Goal: Task Accomplishment & Management: Manage account settings

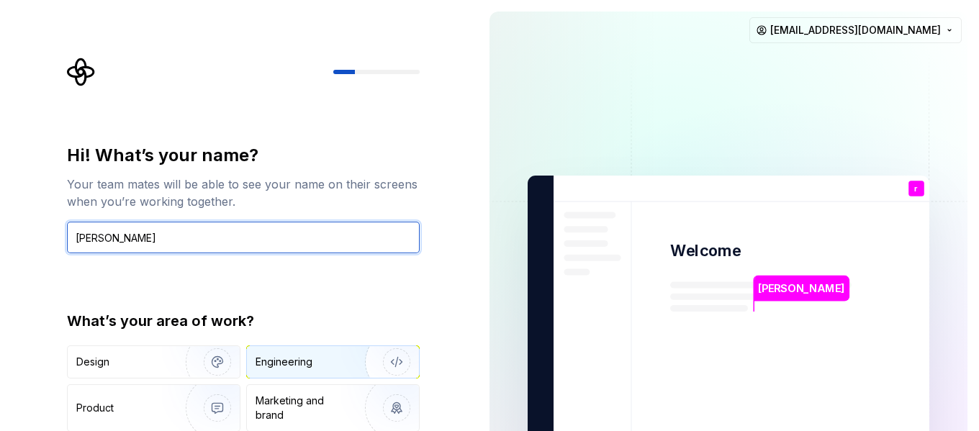
type input "[PERSON_NAME]"
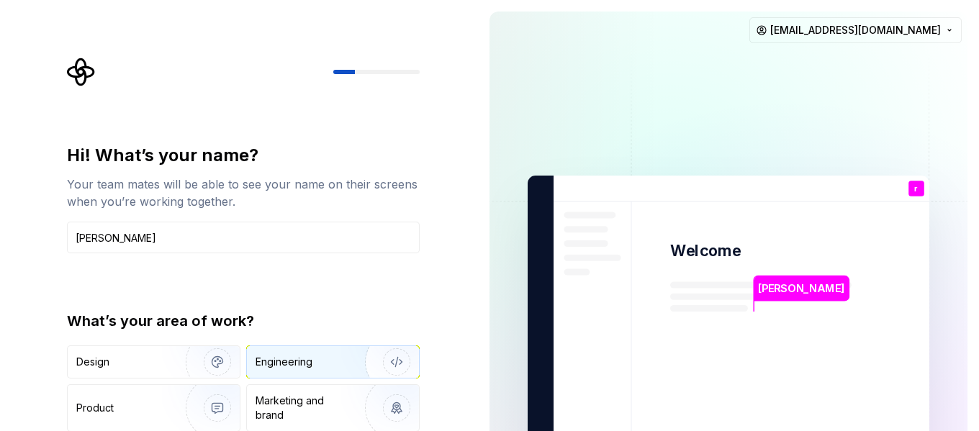
click at [294, 356] on div "Engineering" at bounding box center [283, 362] width 57 height 14
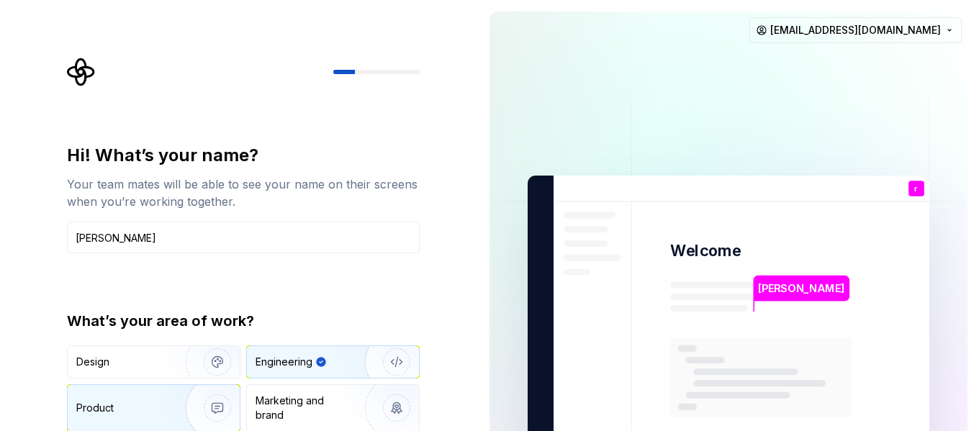
click at [185, 406] on img "button" at bounding box center [208, 408] width 92 height 96
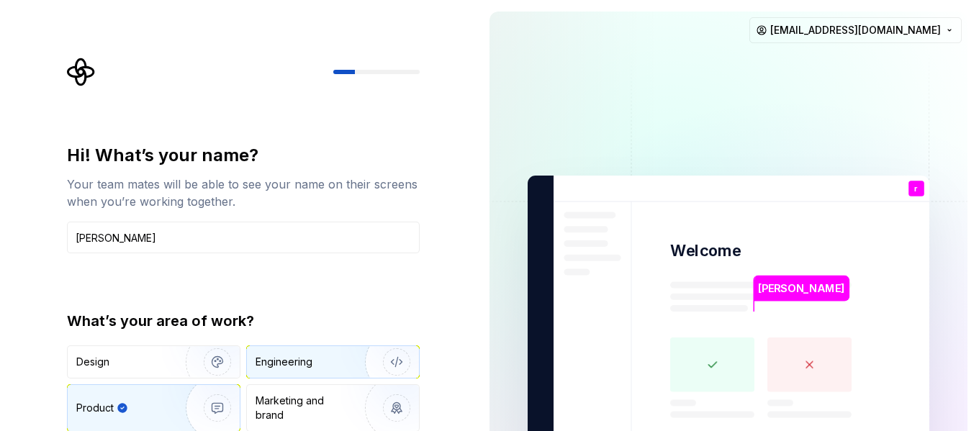
click at [324, 371] on div "Engineering" at bounding box center [333, 362] width 172 height 32
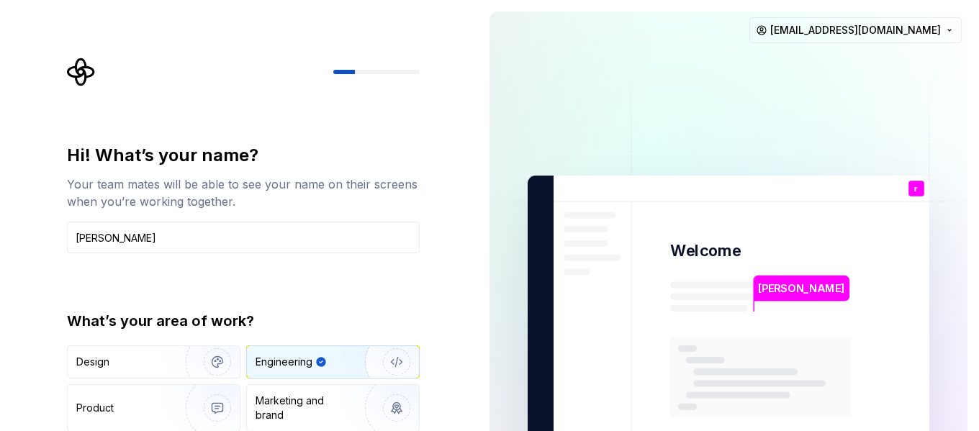
type button "Engineering"
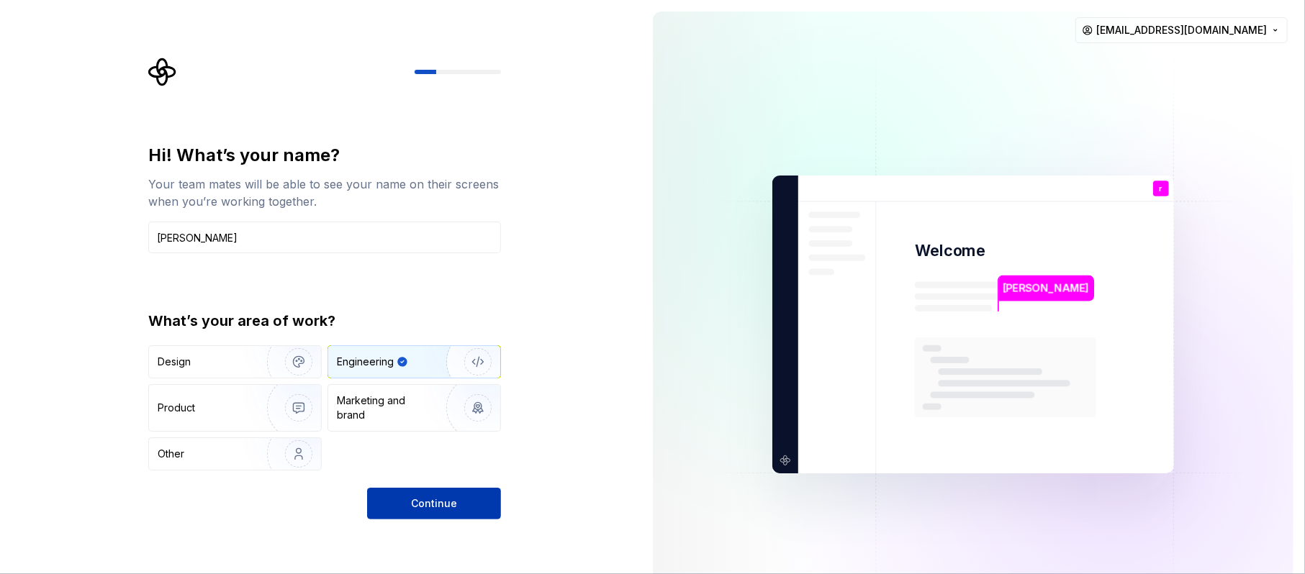
click at [482, 430] on button "Continue" at bounding box center [434, 504] width 134 height 32
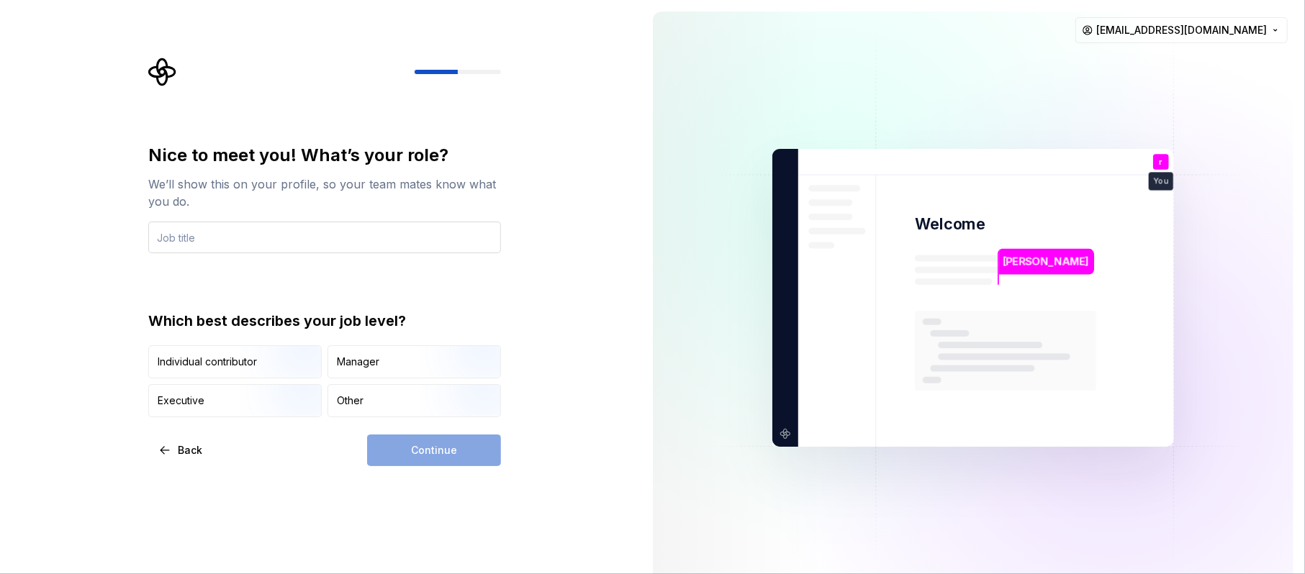
click at [229, 231] on input "text" at bounding box center [324, 238] width 353 height 32
type input "owner"
click at [427, 404] on img "button" at bounding box center [465, 419] width 92 height 96
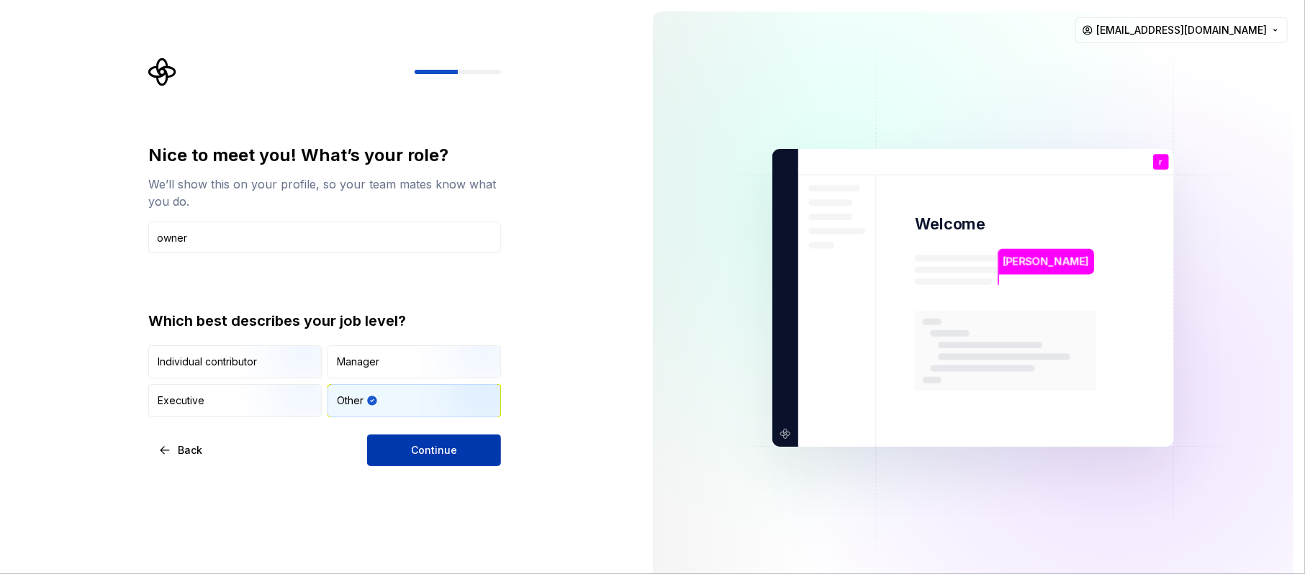
click at [425, 430] on button "Continue" at bounding box center [434, 451] width 134 height 32
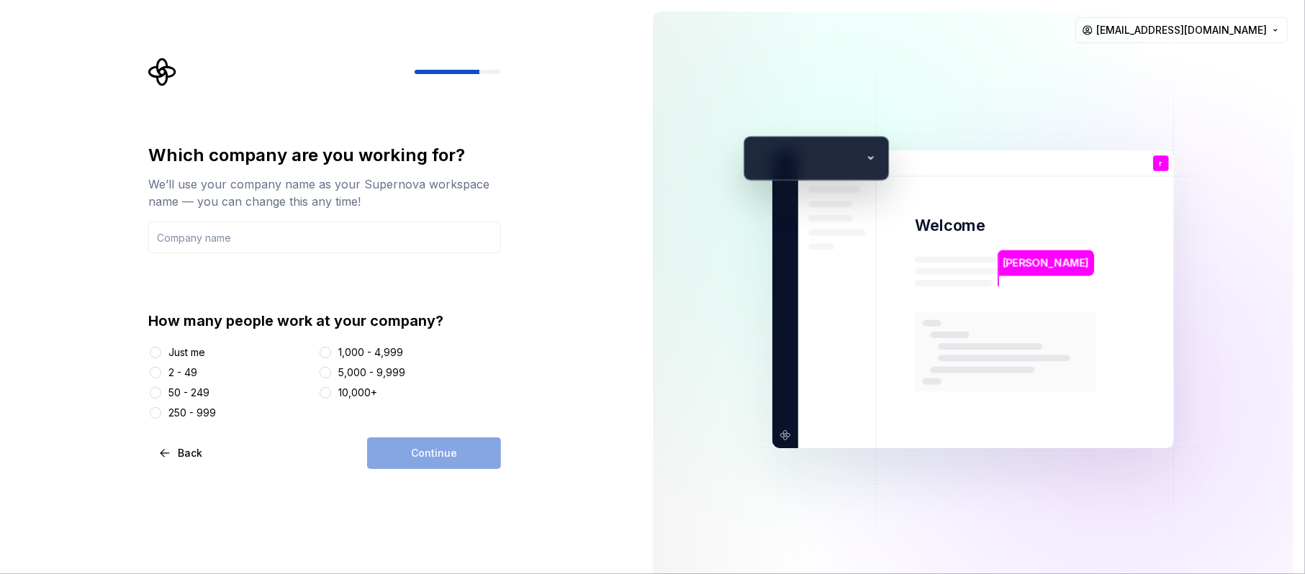
click at [201, 357] on div "Just me" at bounding box center [186, 352] width 37 height 14
click at [161, 357] on button "Just me" at bounding box center [156, 353] width 12 height 12
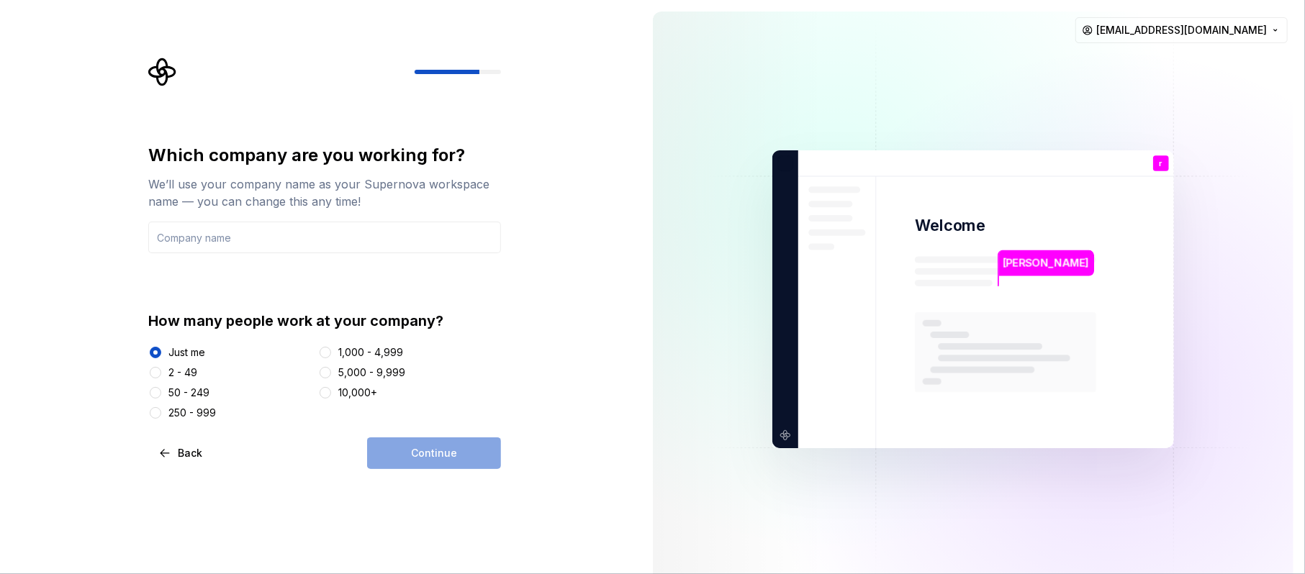
click at [407, 430] on div "Continue" at bounding box center [434, 453] width 134 height 32
drag, startPoint x: 415, startPoint y: 452, endPoint x: 404, endPoint y: 455, distance: 11.2
click at [415, 430] on div "Continue" at bounding box center [434, 453] width 134 height 32
click at [404, 430] on div "Continue" at bounding box center [434, 453] width 134 height 32
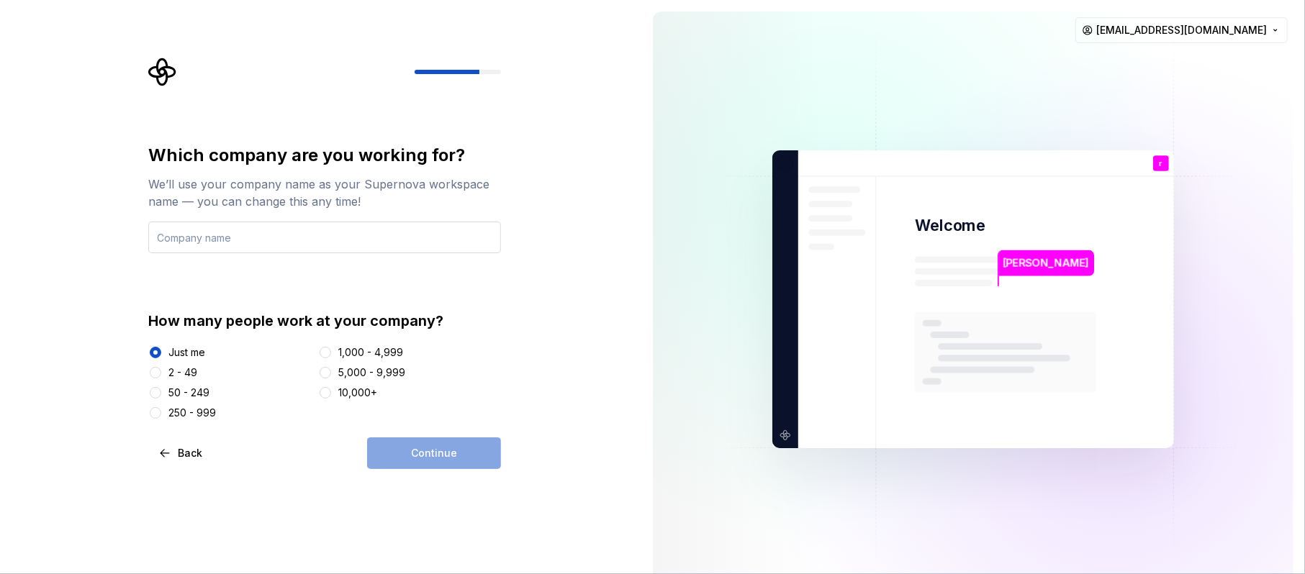
click at [260, 236] on input "text" at bounding box center [324, 238] width 353 height 32
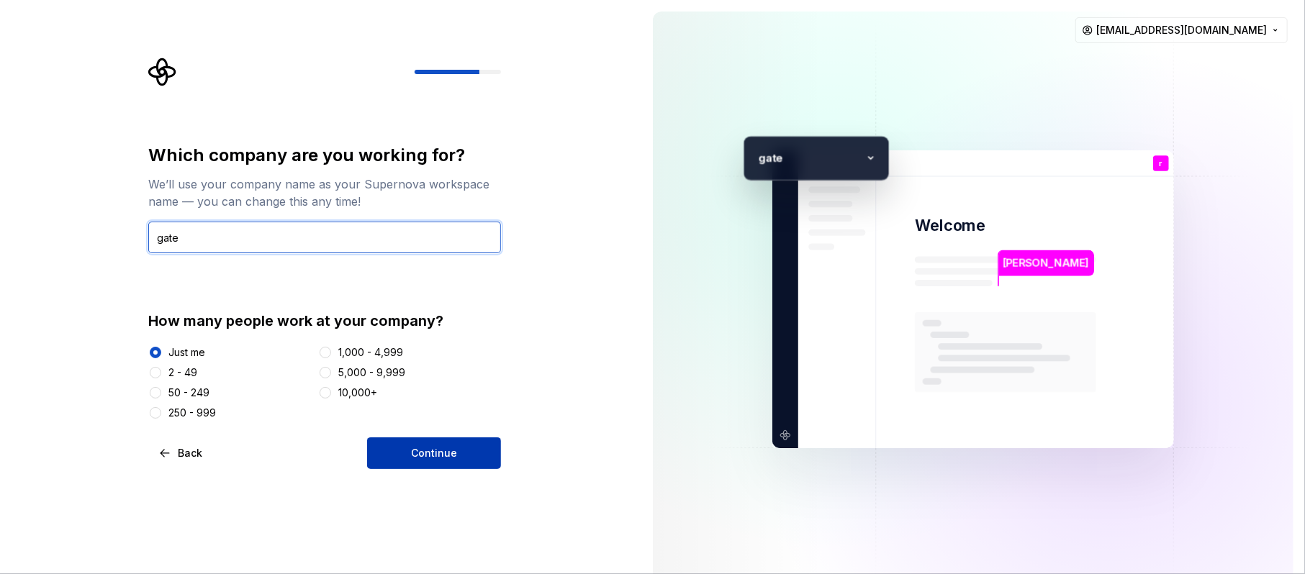
type input "gate"
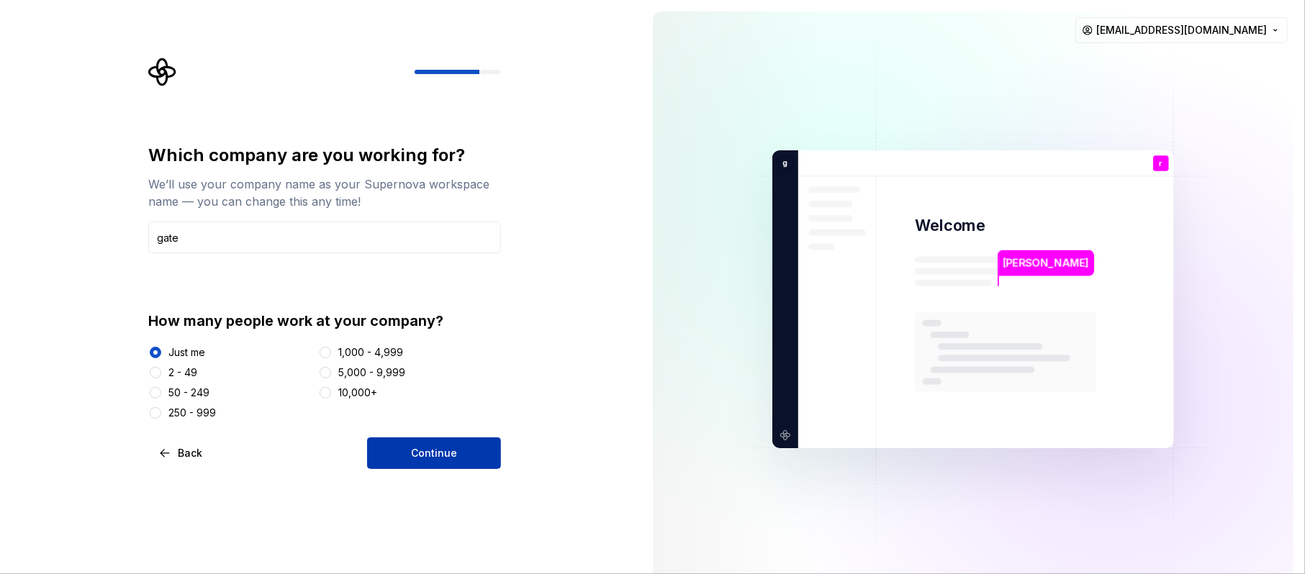
click at [414, 430] on button "Continue" at bounding box center [434, 453] width 134 height 32
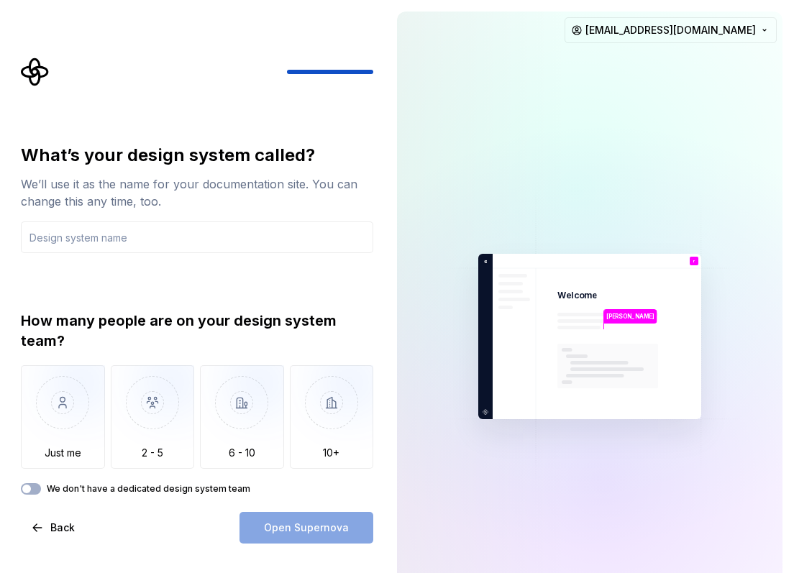
click at [135, 430] on label "We don't have a dedicated design system team" at bounding box center [149, 490] width 204 height 12
click at [41, 430] on button "We don't have a dedicated design system team" at bounding box center [31, 490] width 20 height 12
click at [322, 430] on div "Open Supernova" at bounding box center [307, 528] width 134 height 32
click at [87, 430] on label "We don't have a dedicated design system team" at bounding box center [149, 490] width 204 height 12
click at [41, 430] on button "We don't have a dedicated design system team" at bounding box center [31, 490] width 20 height 12
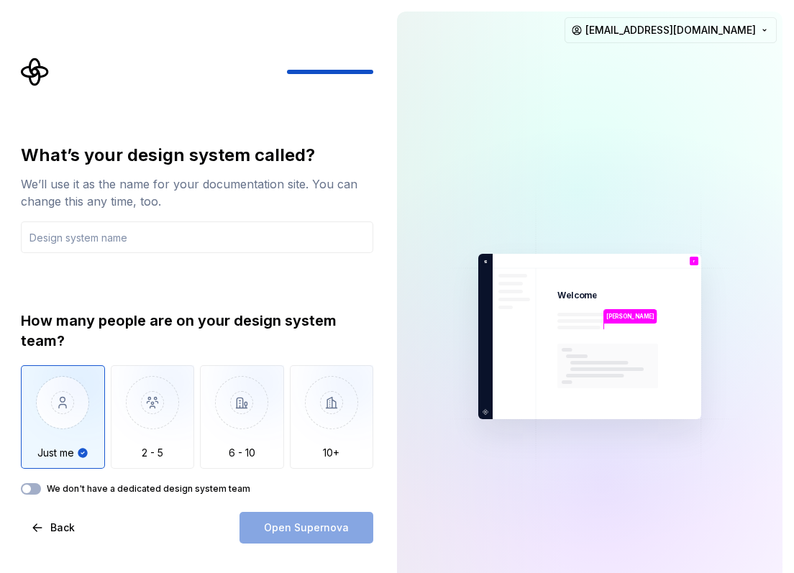
click at [52, 430] on img "button" at bounding box center [63, 414] width 84 height 96
click at [76, 233] on input "text" at bounding box center [197, 238] width 353 height 32
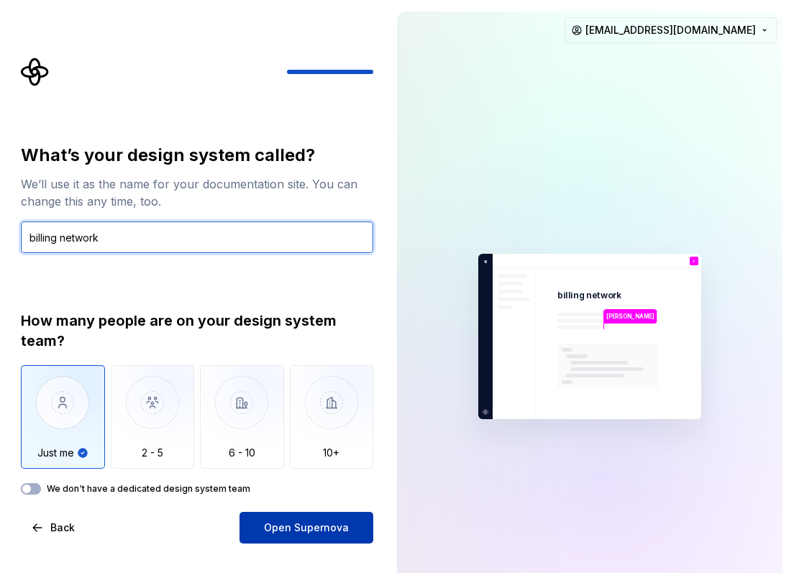
type input "billing network"
click at [346, 430] on span "Open Supernova" at bounding box center [306, 528] width 85 height 14
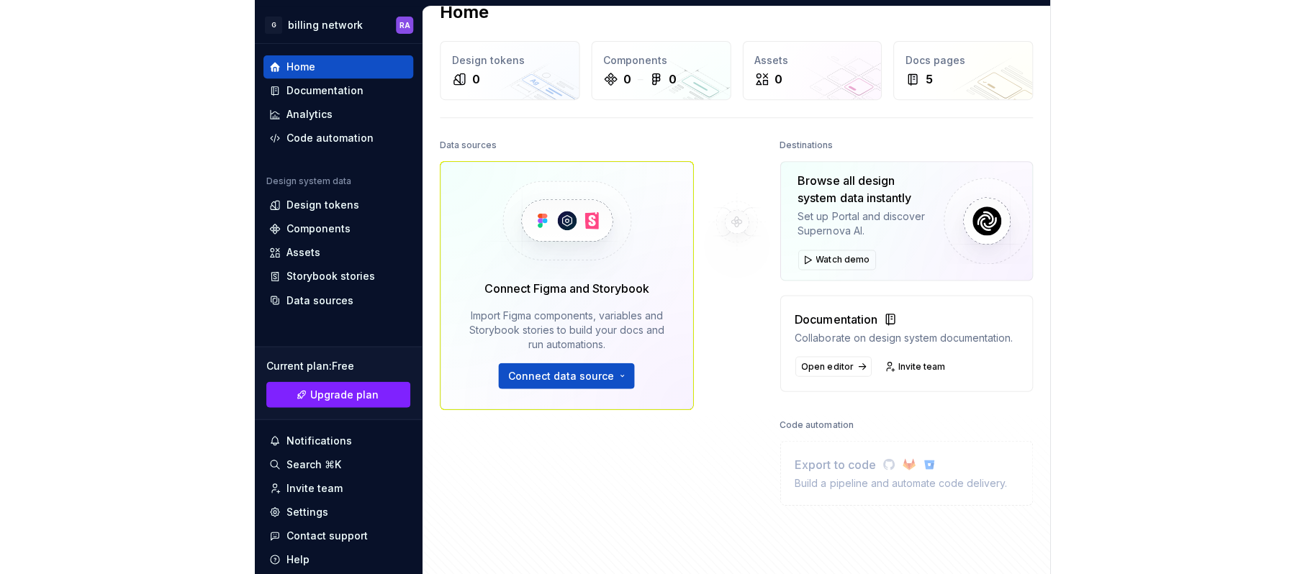
scroll to position [96, 0]
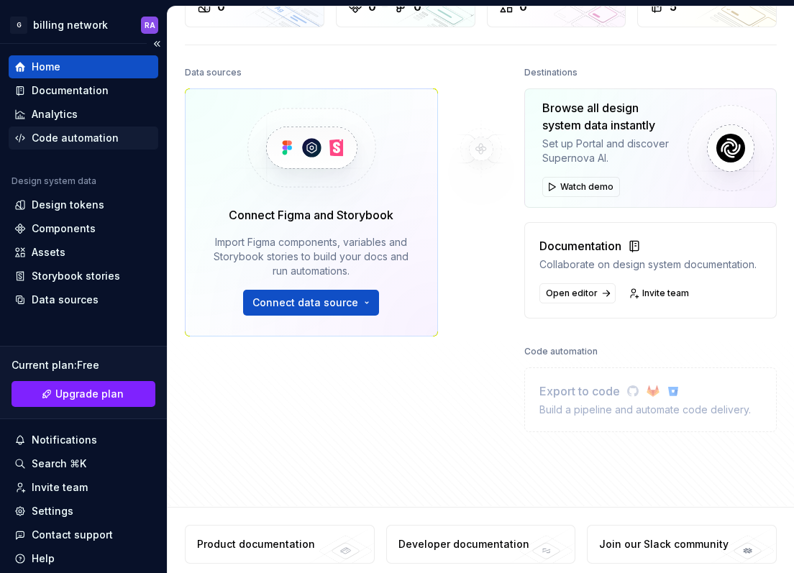
click at [78, 142] on div "Code automation" at bounding box center [75, 138] width 87 height 14
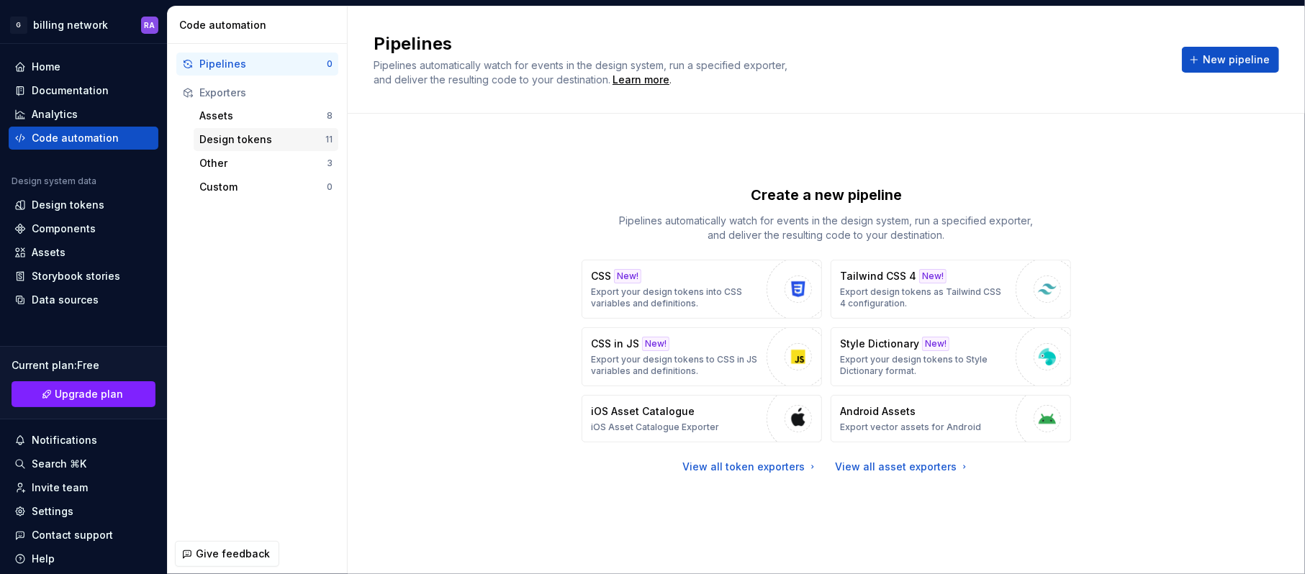
click at [301, 144] on div "Design tokens" at bounding box center [262, 139] width 126 height 14
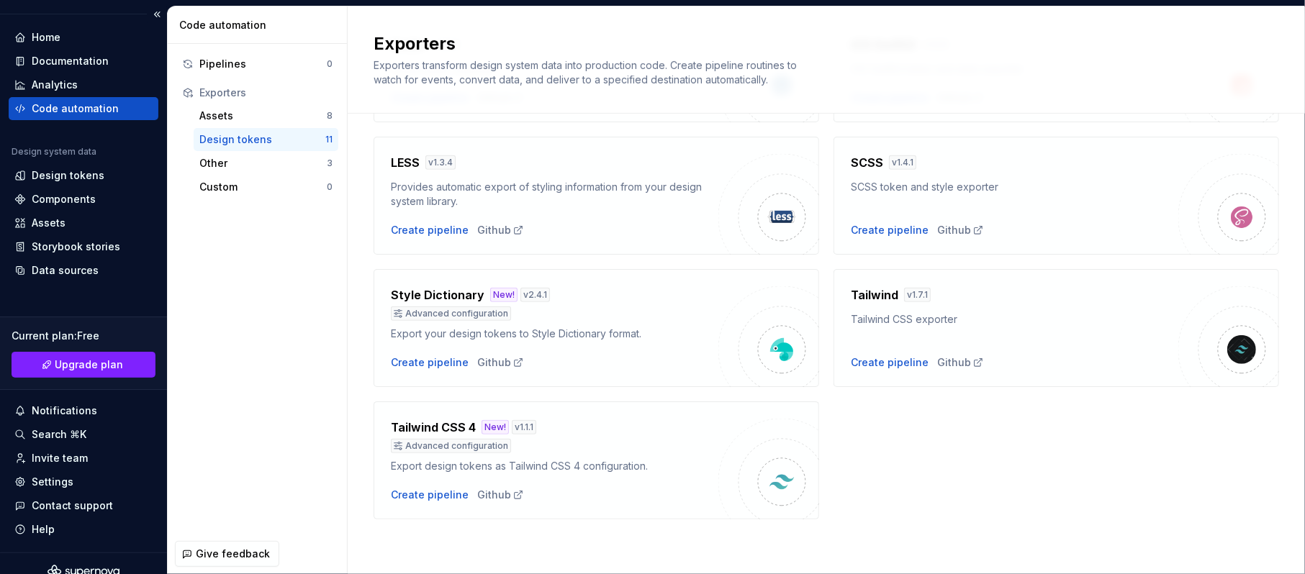
scroll to position [46, 0]
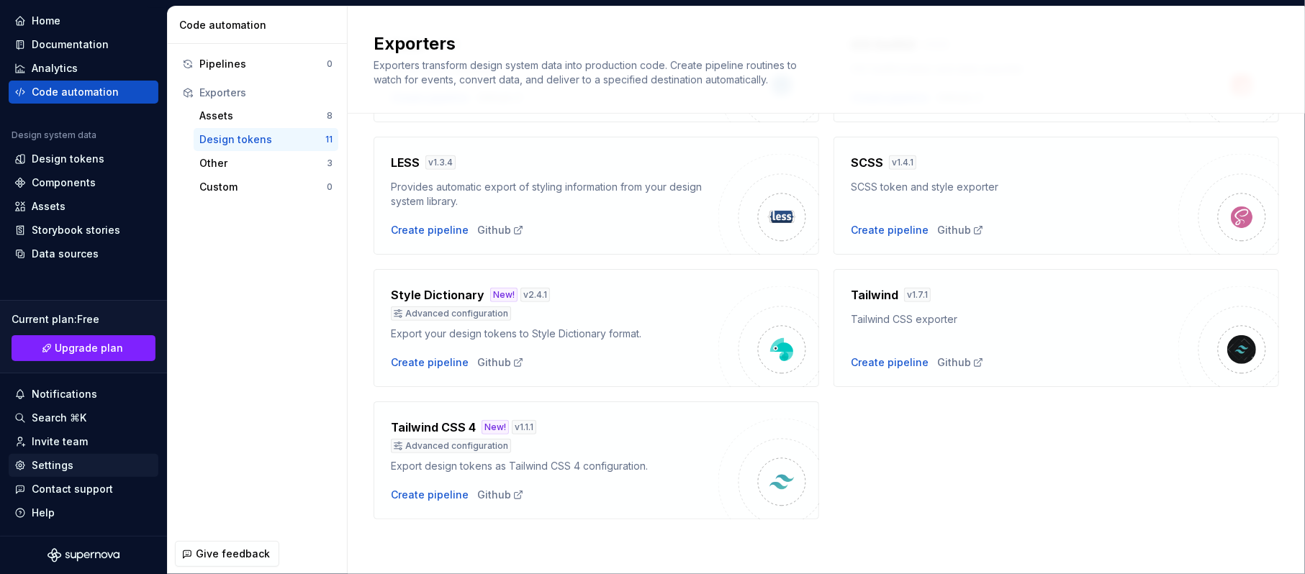
click at [96, 430] on div "Settings" at bounding box center [83, 465] width 138 height 14
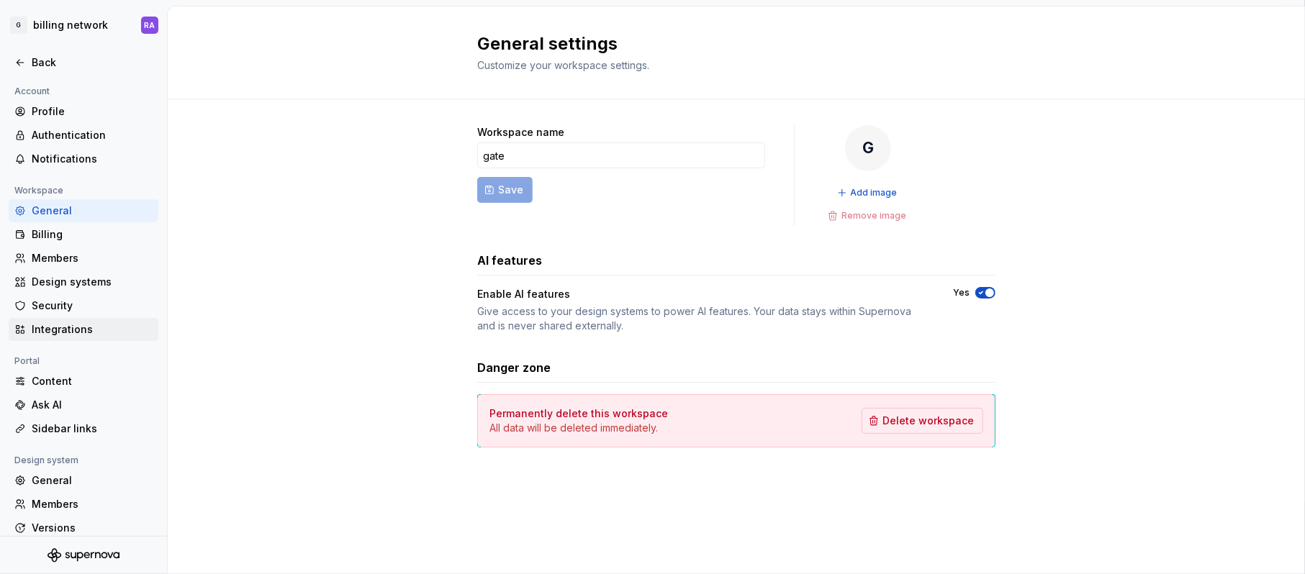
click at [95, 326] on div "Integrations" at bounding box center [92, 329] width 121 height 14
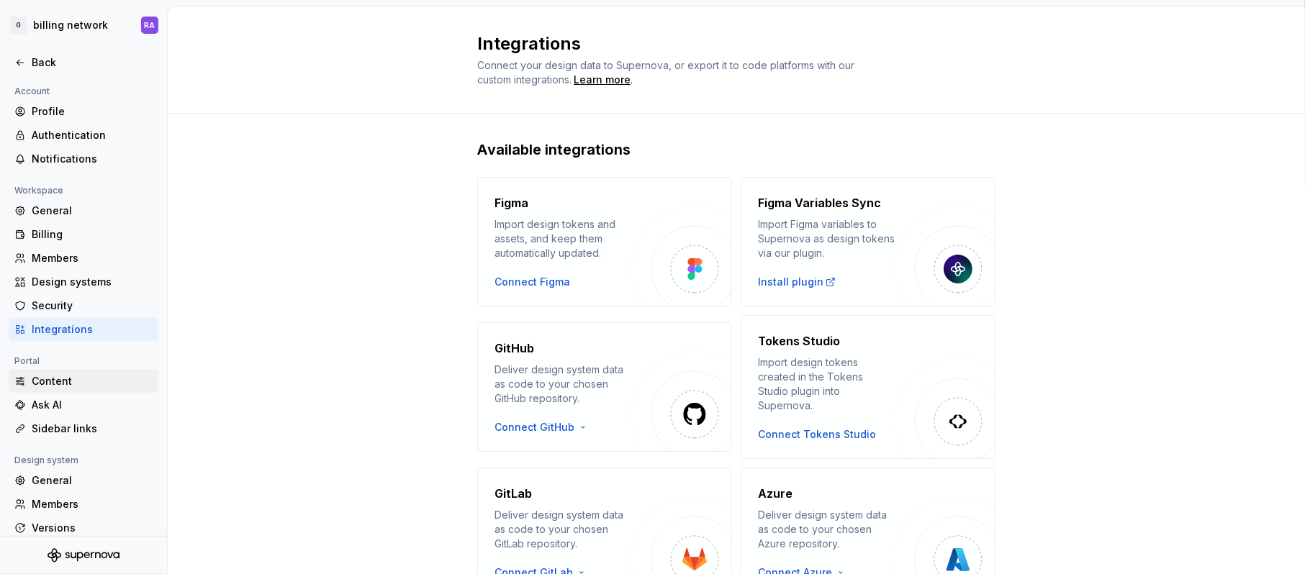
click at [67, 380] on div "Content" at bounding box center [92, 381] width 121 height 14
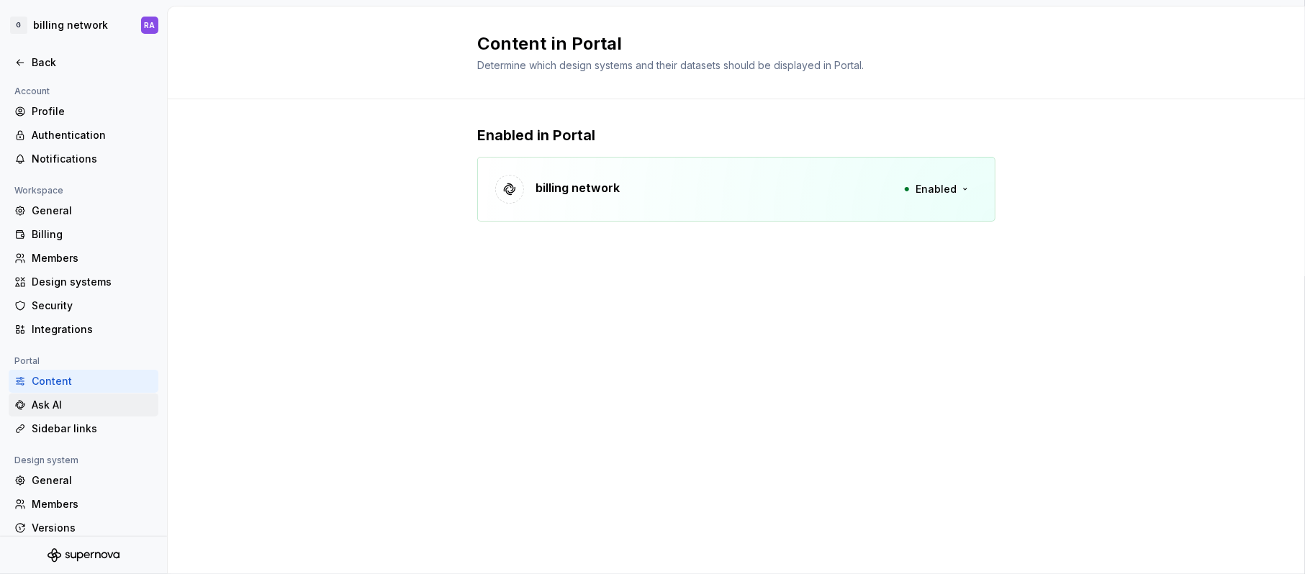
click at [68, 410] on div "Ask AI" at bounding box center [92, 405] width 121 height 14
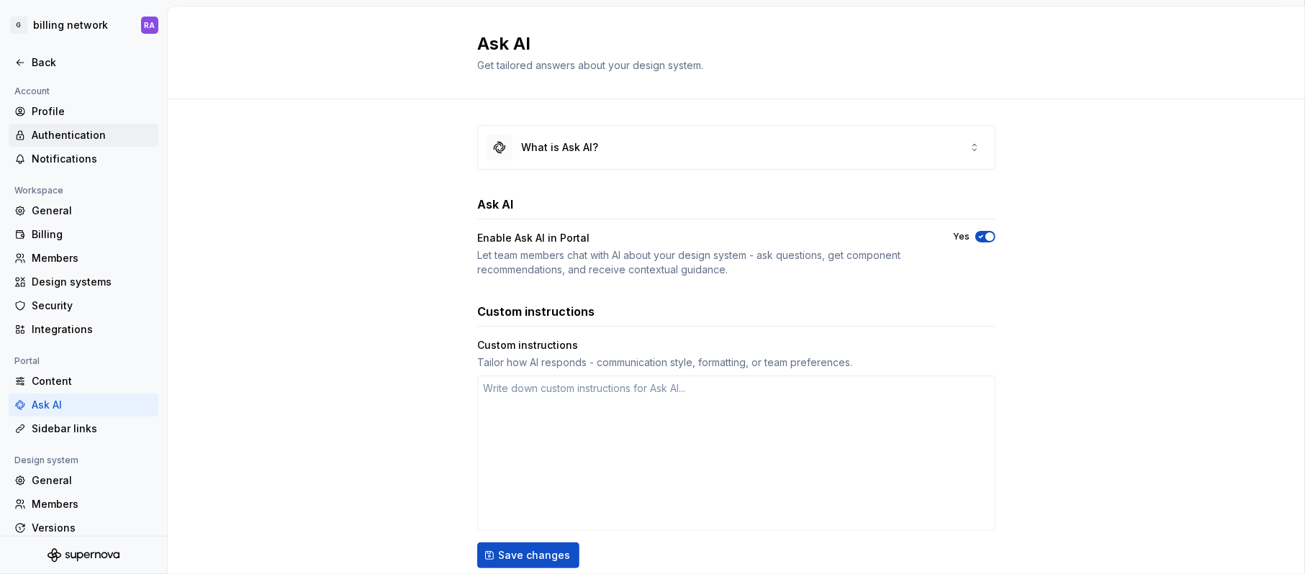
click at [58, 140] on div "Authentication" at bounding box center [92, 135] width 121 height 14
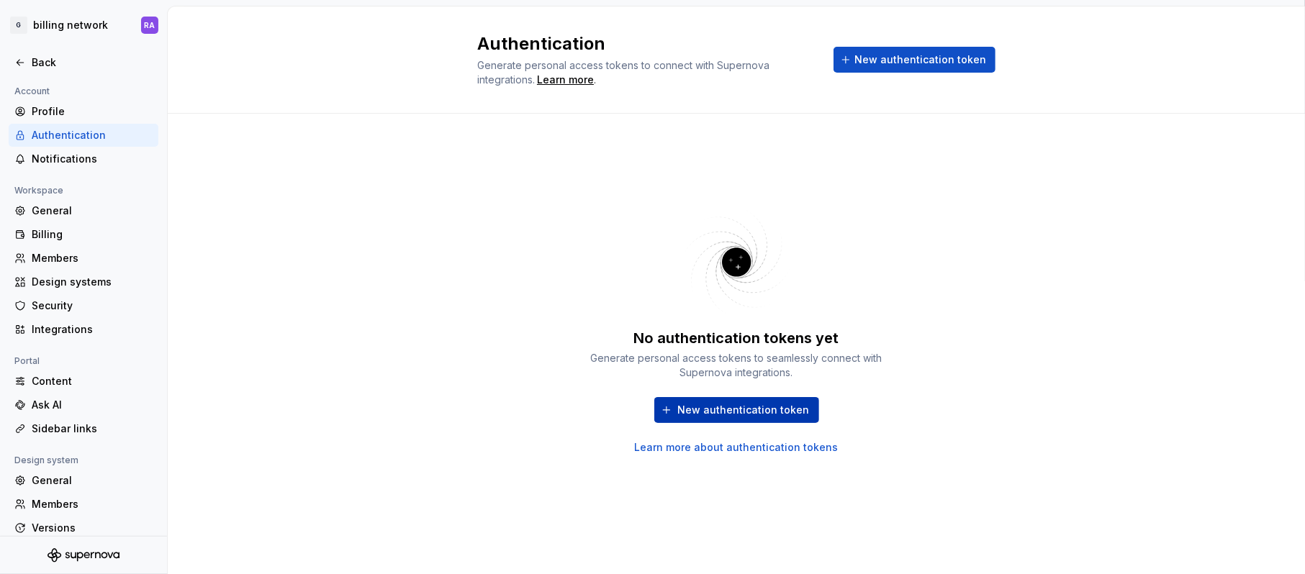
click at [775, 412] on span "New authentication token" at bounding box center [744, 410] width 132 height 14
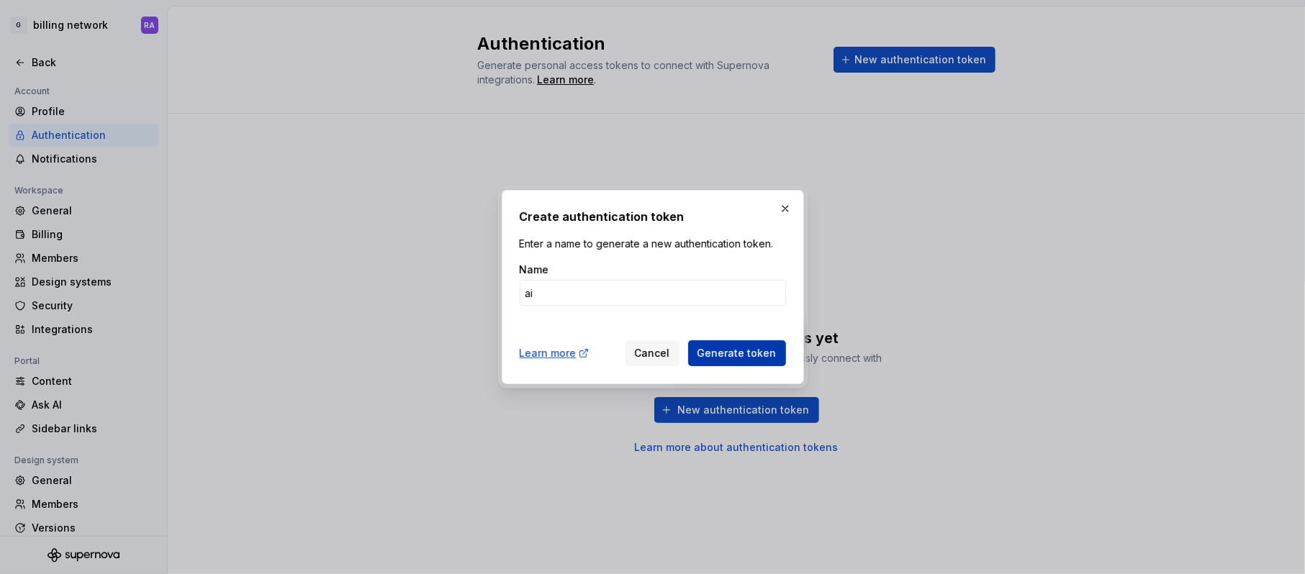
type input "ai"
click at [743, 343] on button "Generate token" at bounding box center [737, 353] width 98 height 26
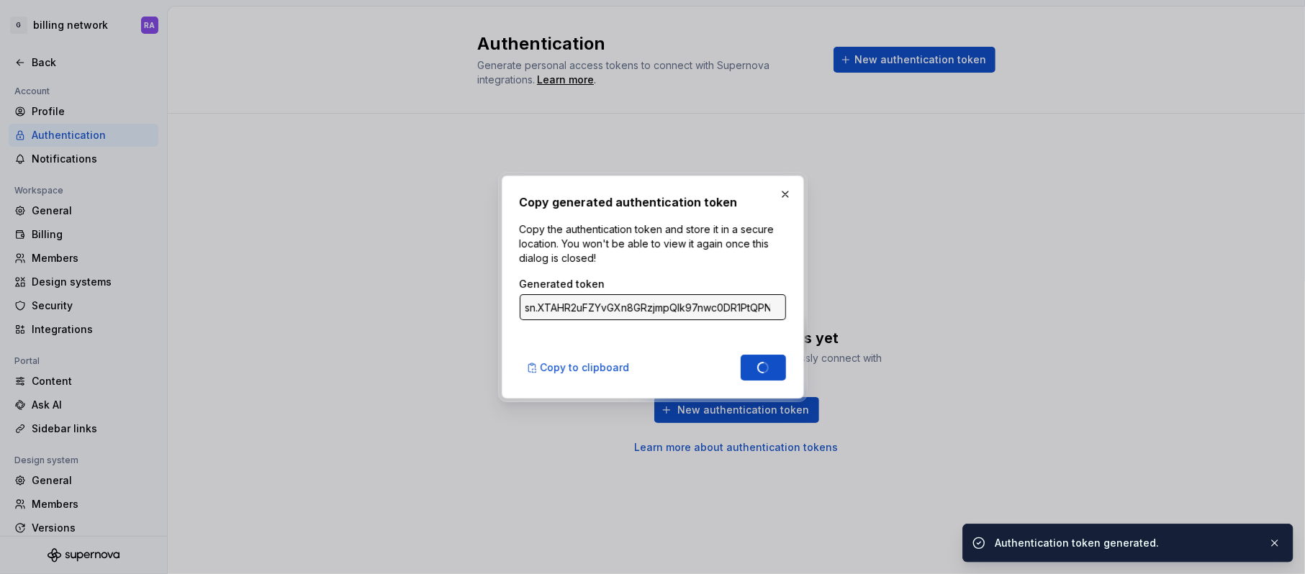
click at [741, 355] on div "Done" at bounding box center [762, 368] width 45 height 26
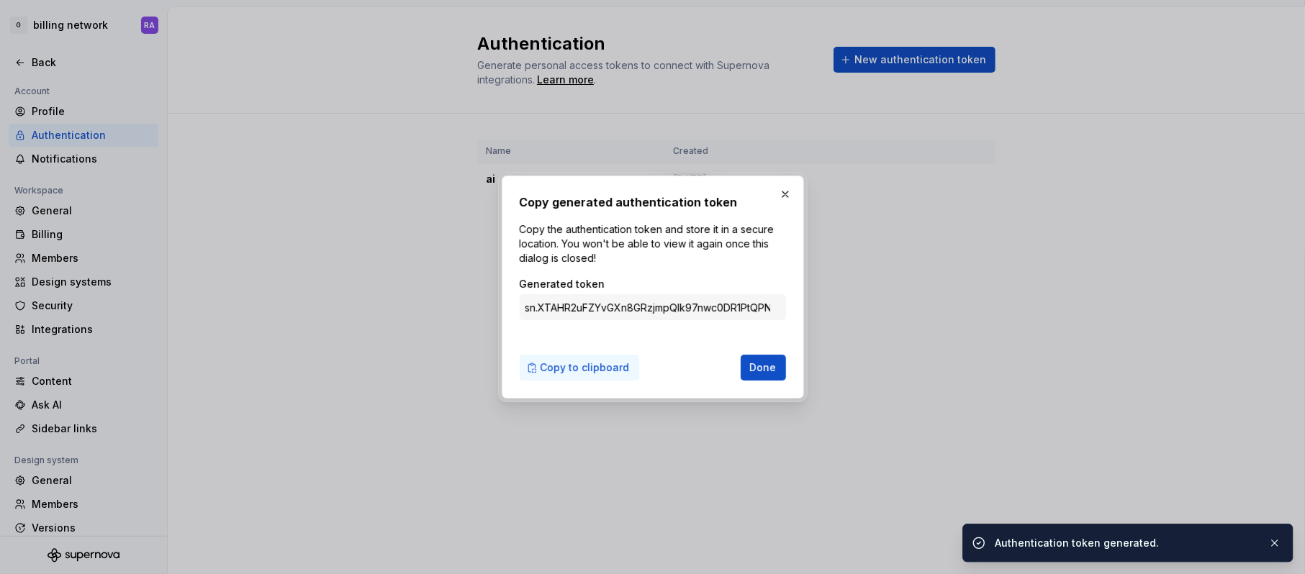
click at [611, 363] on span "Copy to clipboard" at bounding box center [584, 367] width 89 height 14
click at [746, 363] on button "Done" at bounding box center [762, 368] width 45 height 26
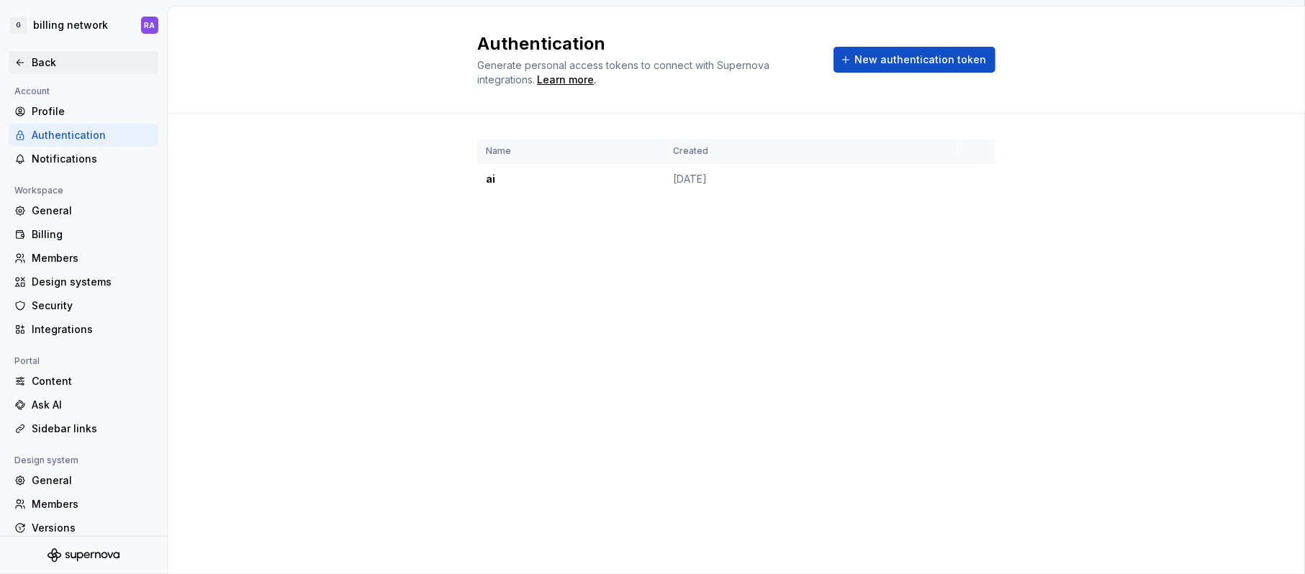
click at [18, 55] on div "Back" at bounding box center [83, 62] width 138 height 14
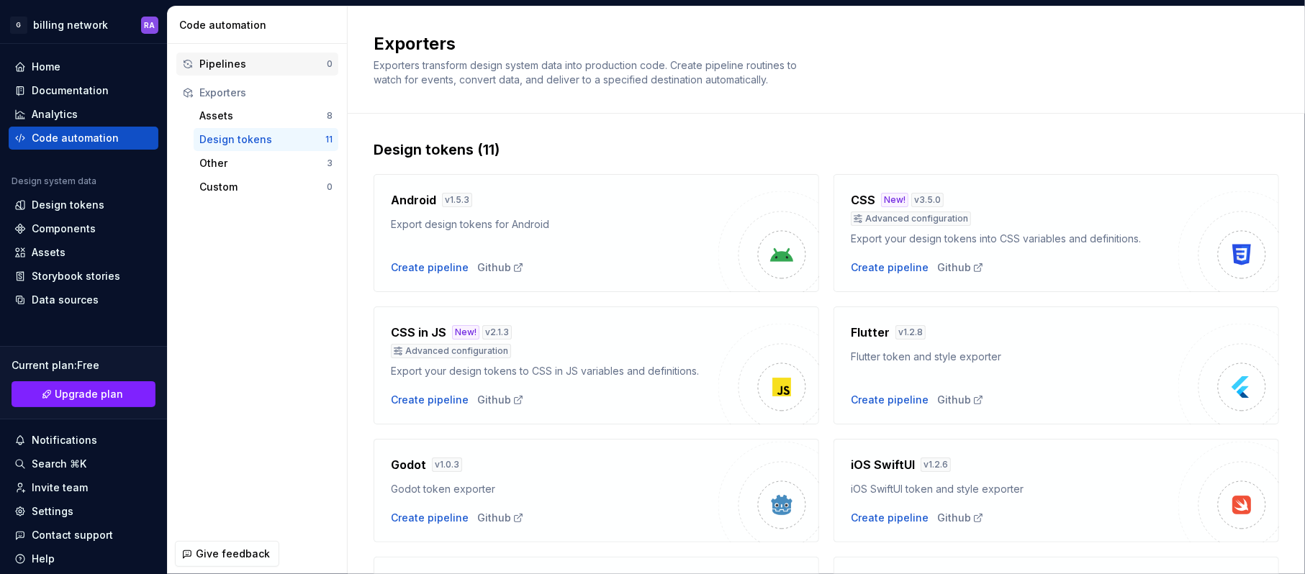
click at [291, 65] on div "Pipelines" at bounding box center [262, 64] width 127 height 14
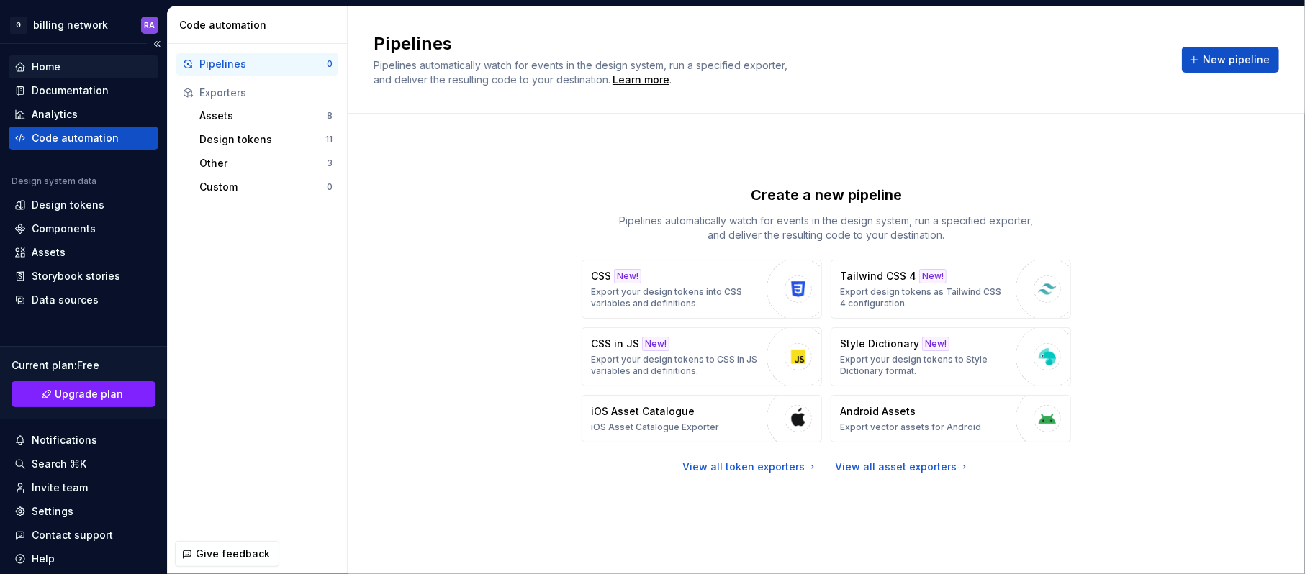
click at [107, 72] on div "Home" at bounding box center [83, 67] width 138 height 14
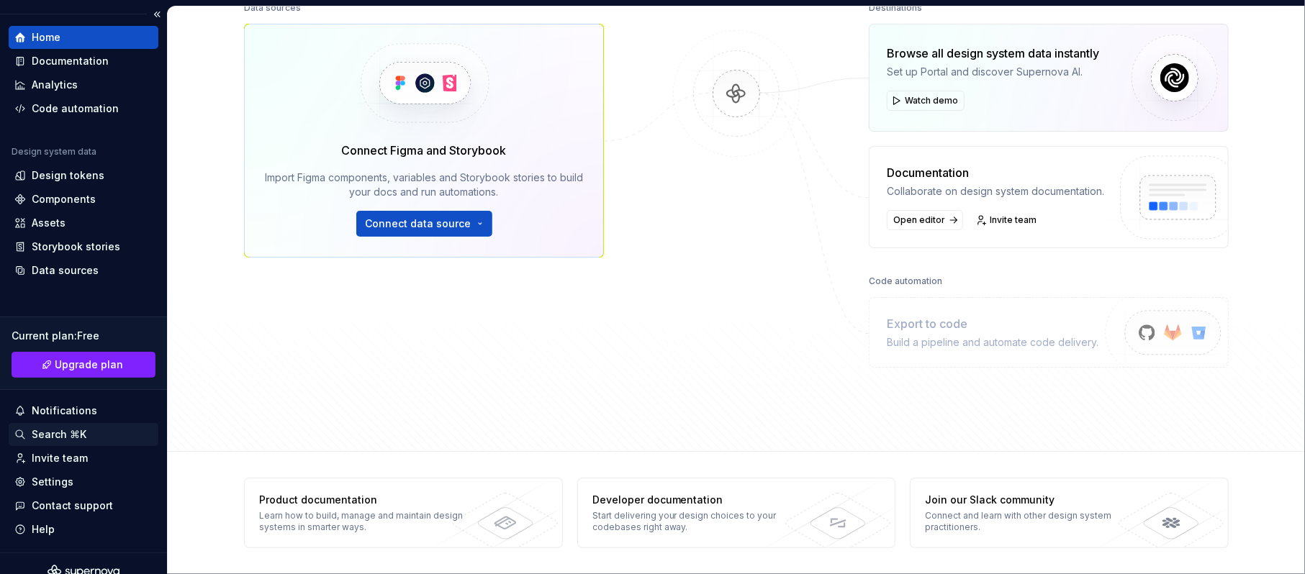
scroll to position [46, 0]
